Goal: Obtain resource: Obtain resource

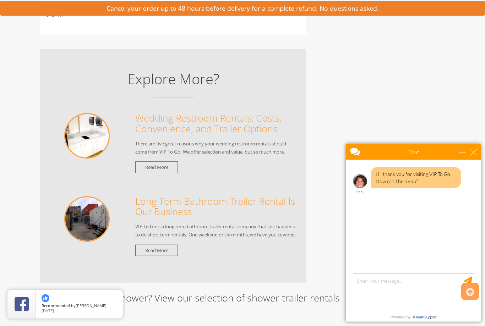
scroll to position [712, 0]
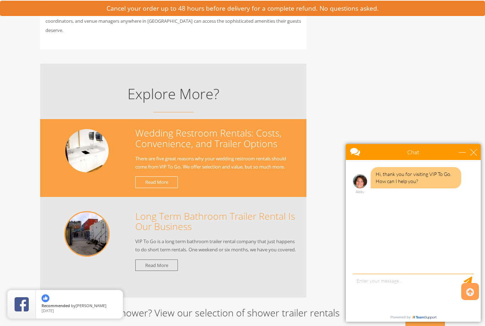
click at [150, 181] on link "Read More" at bounding box center [156, 182] width 43 height 12
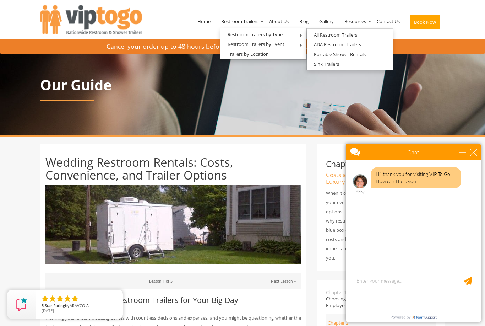
click at [336, 45] on link "ADA Restroom Trailers" at bounding box center [337, 44] width 61 height 9
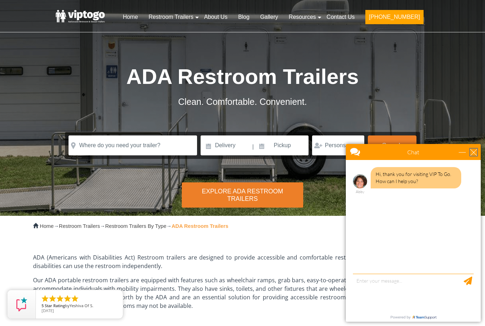
click at [471, 155] on div "close" at bounding box center [473, 151] width 7 height 7
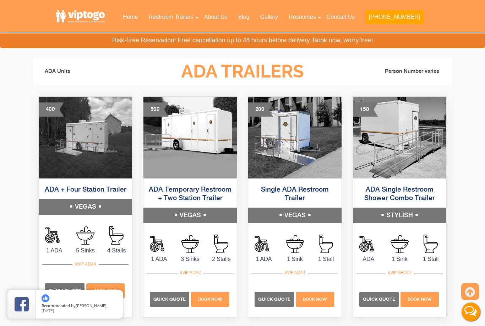
scroll to position [290, 0]
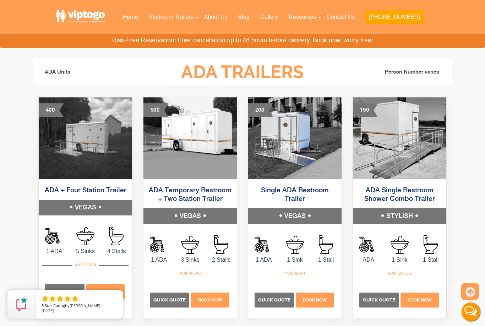
click at [184, 145] on img at bounding box center [189, 138] width 93 height 82
click at [190, 215] on h5 "VEGAS" at bounding box center [189, 216] width 93 height 16
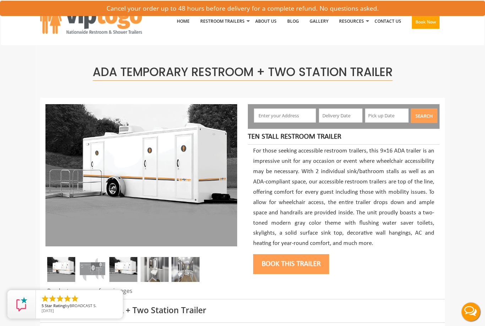
click at [91, 266] on img at bounding box center [92, 269] width 28 height 25
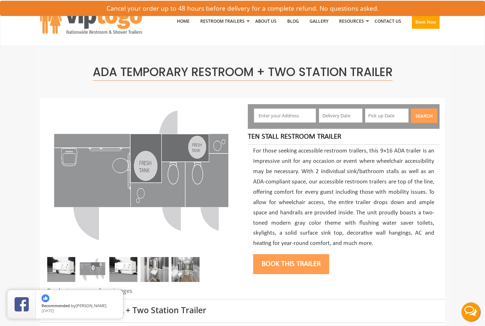
click at [155, 261] on img at bounding box center [155, 269] width 28 height 25
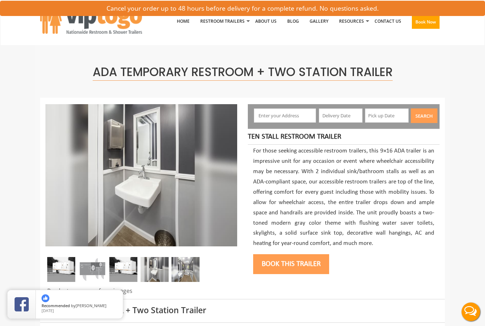
click at [186, 268] on img at bounding box center [186, 269] width 28 height 25
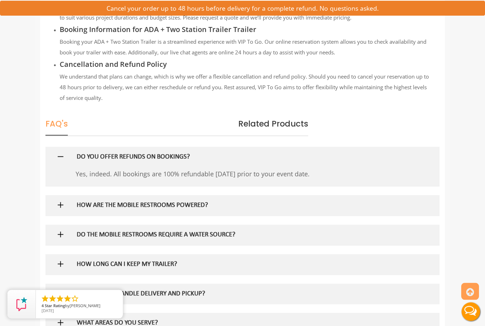
scroll to position [943, 0]
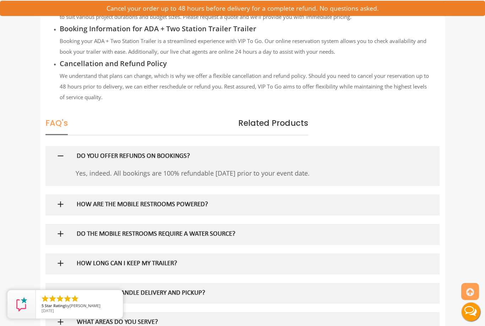
click at [196, 202] on h5 "HOW ARE THE MOBILE RESTROOMS POWERED?" at bounding box center [231, 204] width 309 height 7
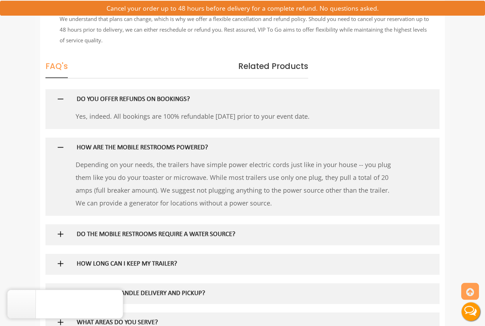
scroll to position [1000, 0]
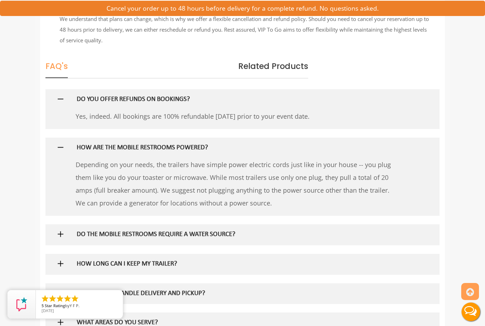
click at [207, 227] on div "DO THE MOBILE RESTROOMS REQUIRE A WATER SOURCE?" at bounding box center [231, 234] width 320 height 21
click at [190, 227] on div "DO THE MOBILE RESTROOMS REQUIRE A WATER SOURCE?" at bounding box center [231, 234] width 320 height 21
click at [192, 232] on h5 "DO THE MOBILE RESTROOMS REQUIRE A WATER SOURCE?" at bounding box center [231, 234] width 309 height 7
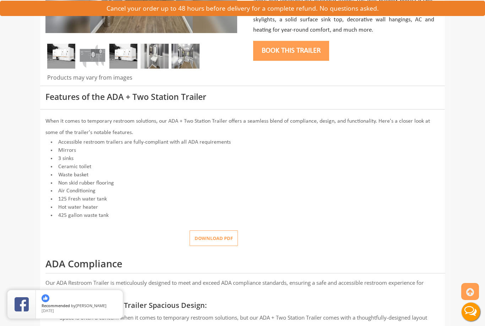
scroll to position [208, 0]
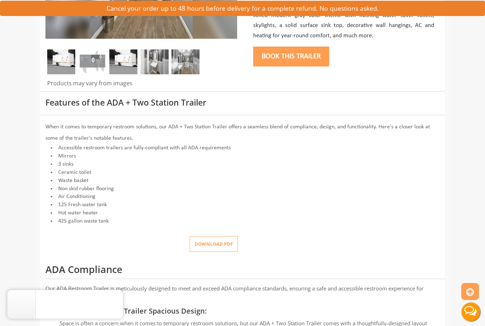
click at [213, 236] on button "Download pdf" at bounding box center [214, 244] width 48 height 16
